Goal: Information Seeking & Learning: Learn about a topic

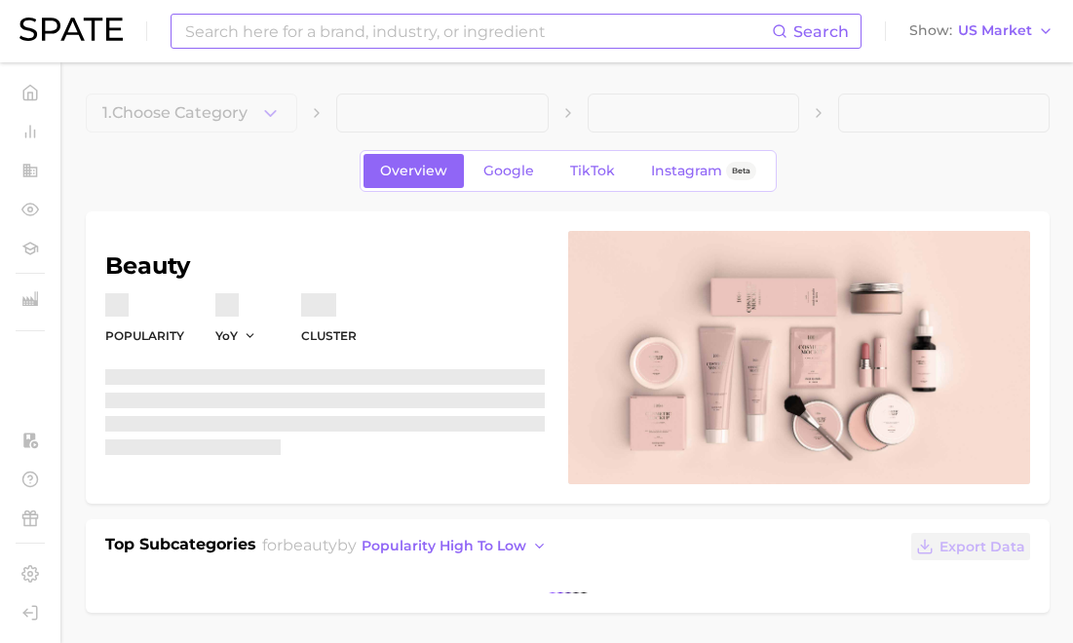
click at [321, 27] on input at bounding box center [477, 31] width 589 height 33
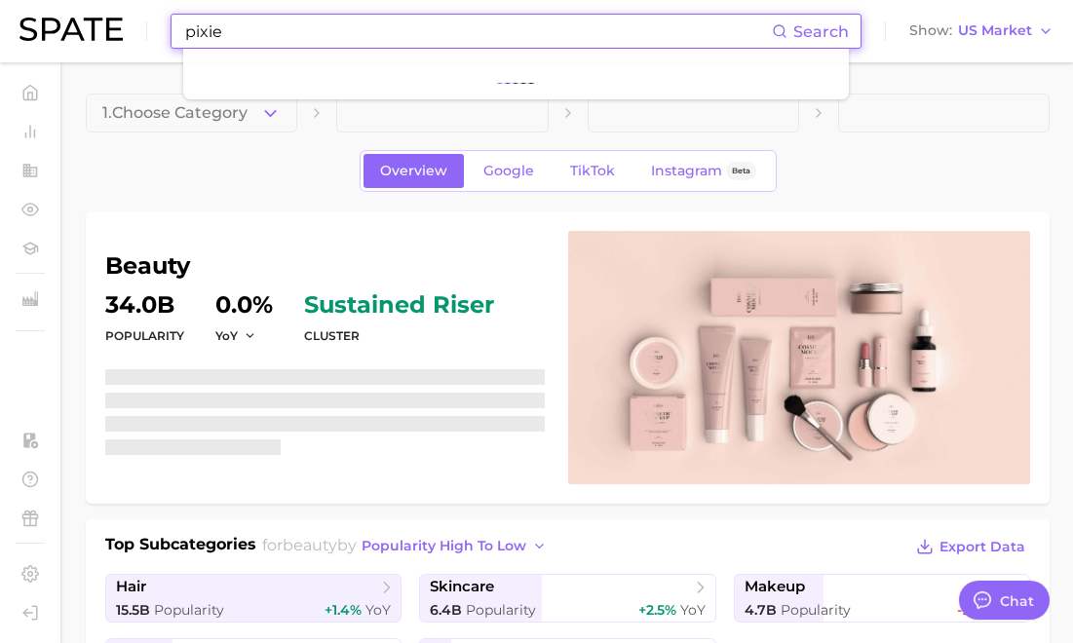
scroll to position [9495, 0]
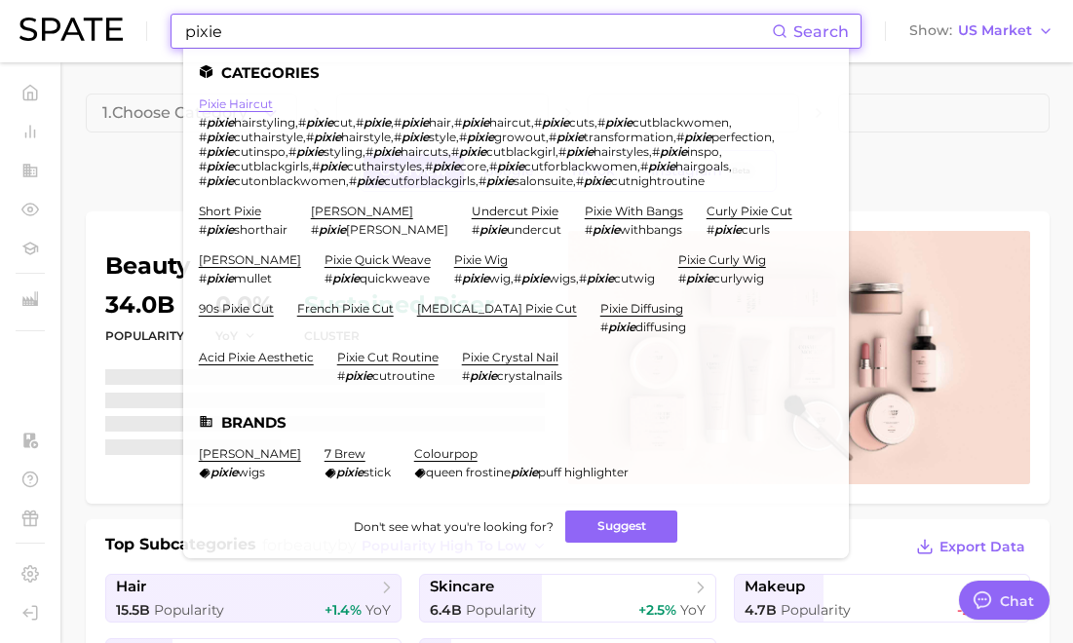
type input "pixie"
click at [259, 105] on link "pixie haircut" at bounding box center [236, 104] width 74 height 15
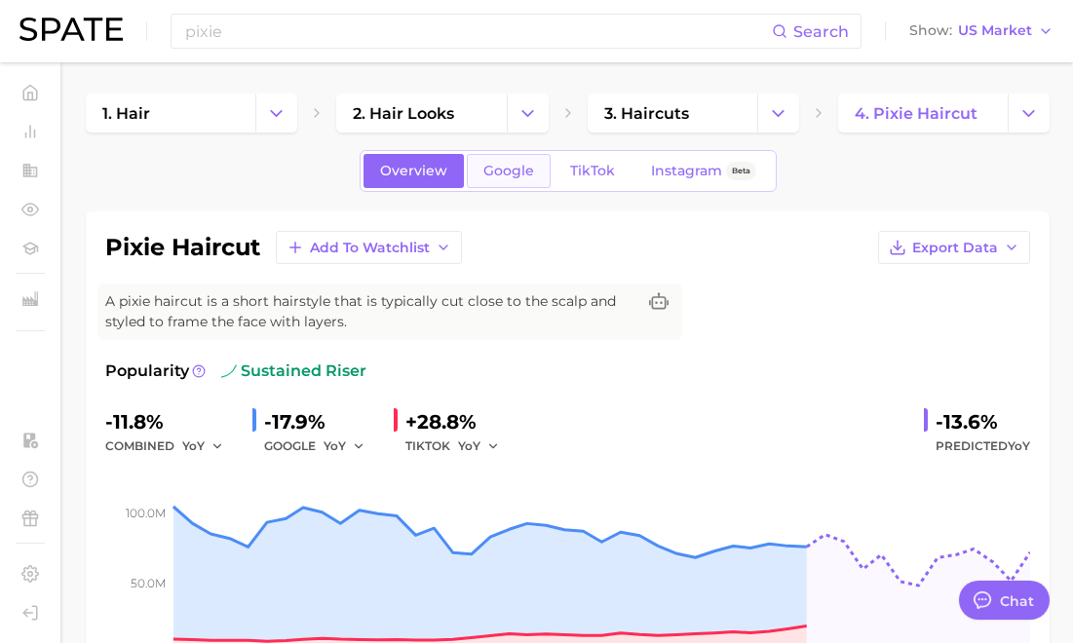
click at [505, 174] on span "Google" at bounding box center [509, 171] width 51 height 17
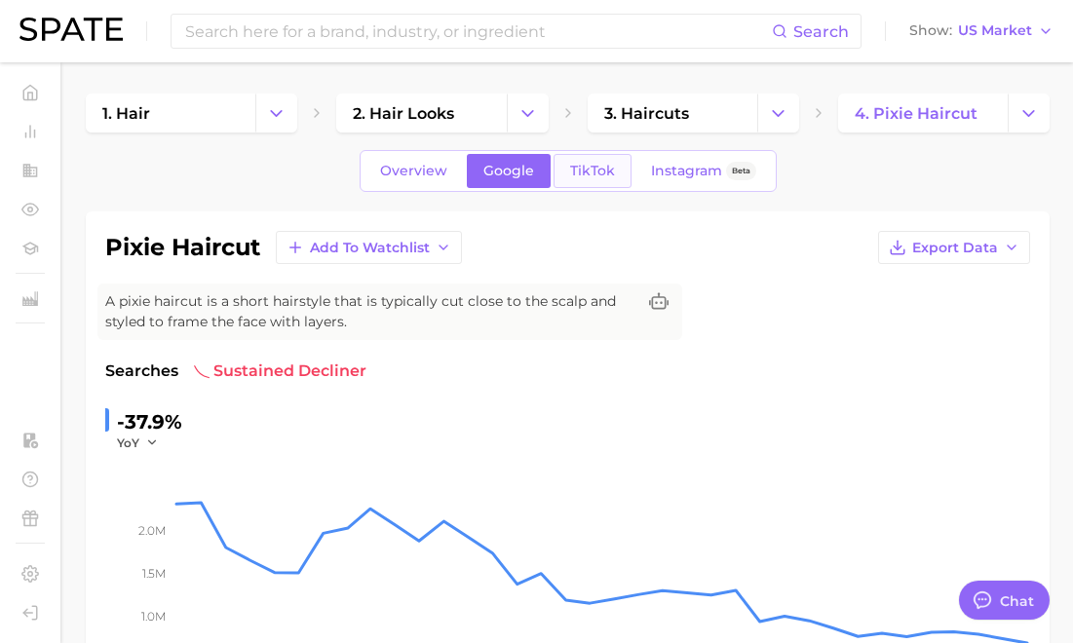
click at [592, 171] on span "TikTok" at bounding box center [592, 171] width 45 height 17
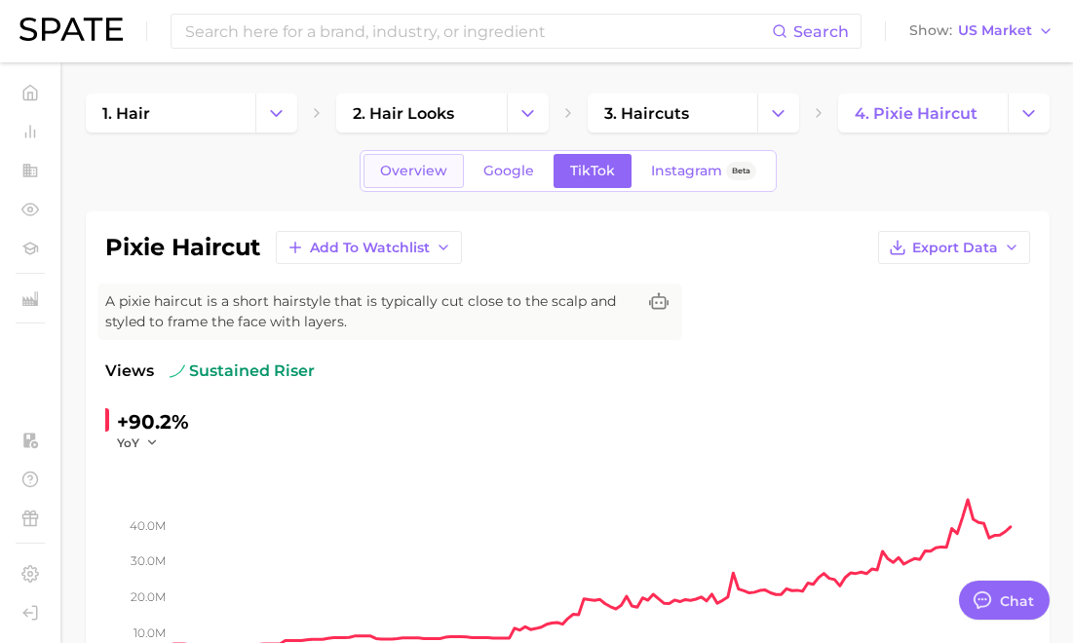
click at [399, 177] on span "Overview" at bounding box center [413, 171] width 67 height 17
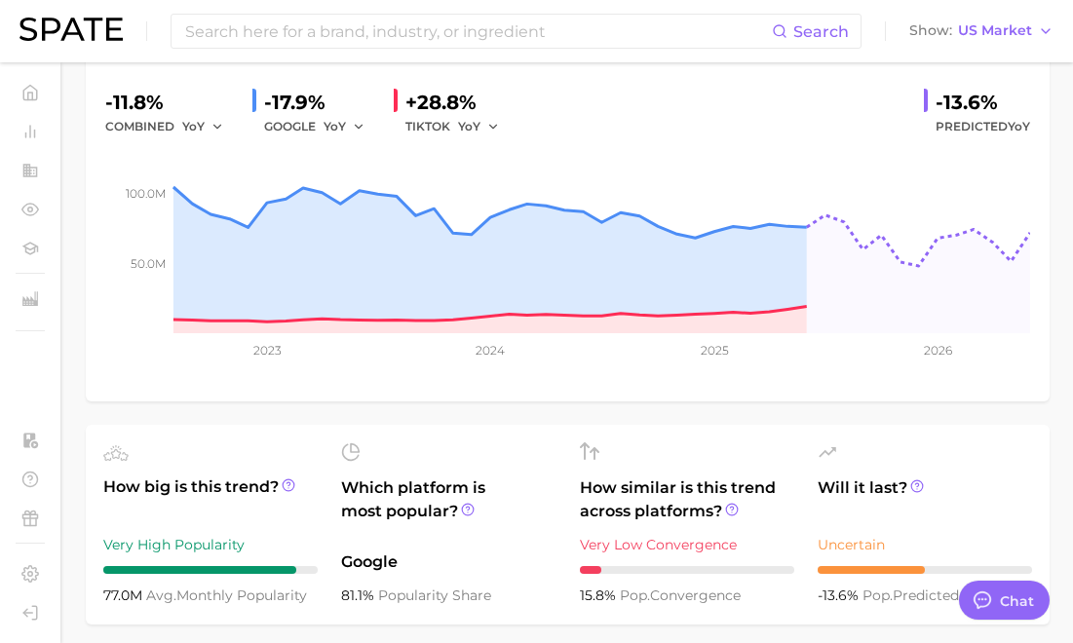
scroll to position [319, 0]
